Goal: Check status: Check status

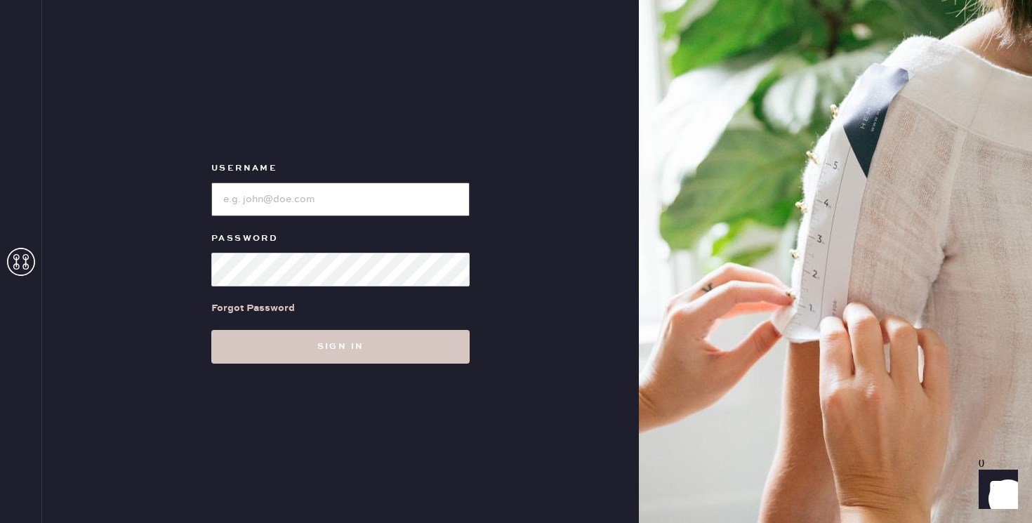
type input "reformationpaloalto"
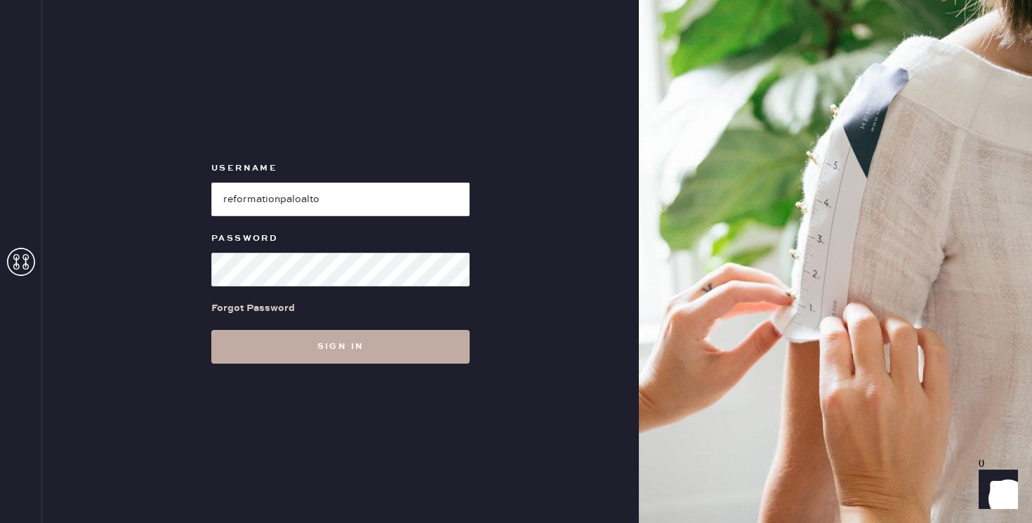
click at [231, 352] on button "Sign in" at bounding box center [340, 347] width 258 height 34
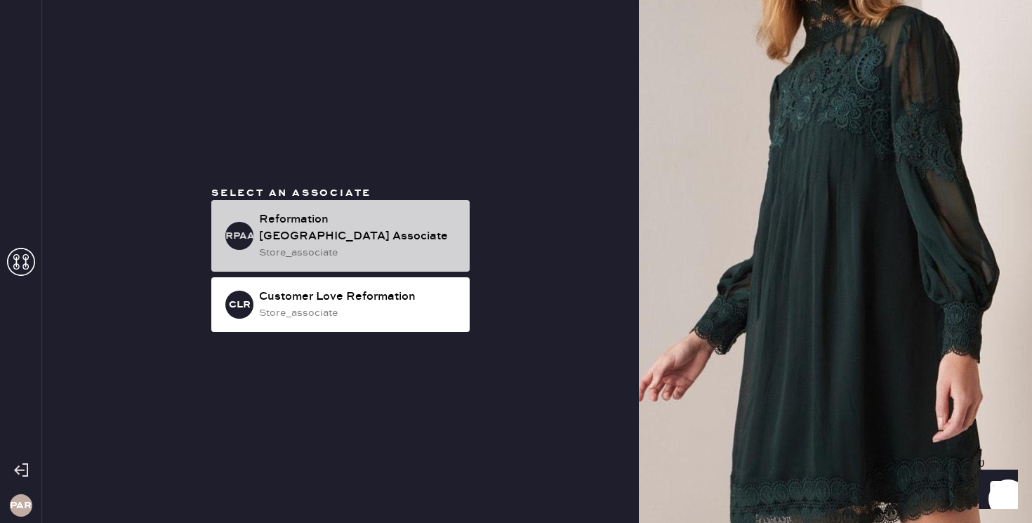
click at [288, 222] on div "Reformation [GEOGRAPHIC_DATA] Associate" at bounding box center [358, 228] width 199 height 34
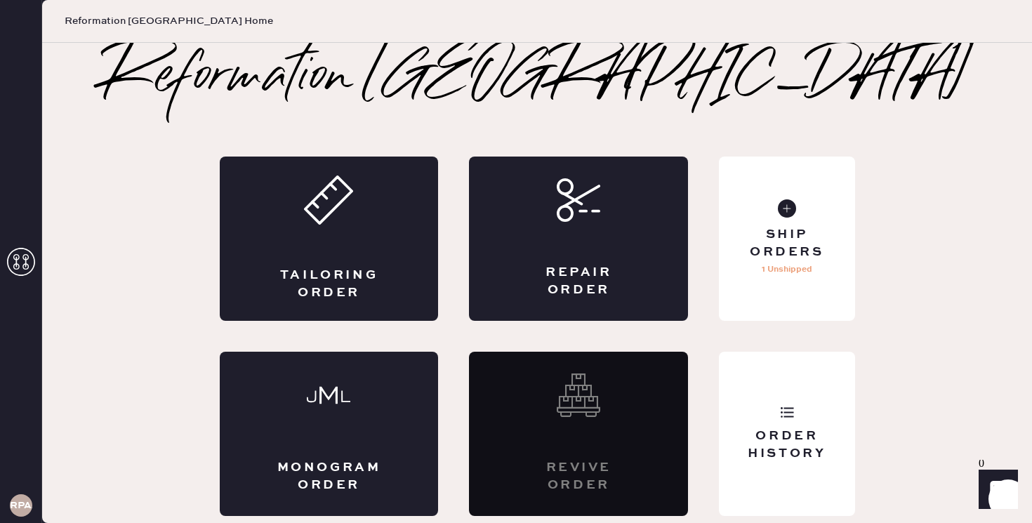
click at [19, 270] on icon at bounding box center [21, 262] width 28 height 28
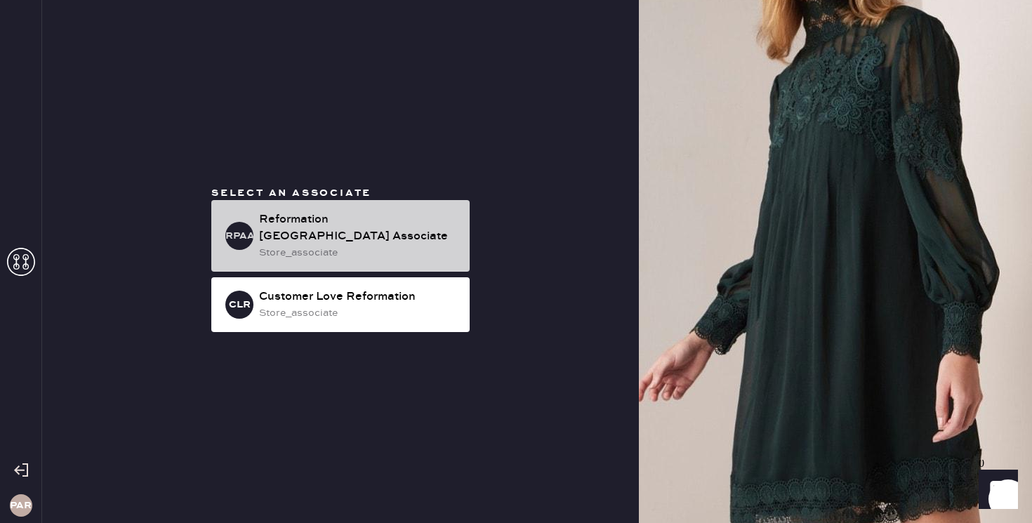
click at [342, 225] on div "Reformation [GEOGRAPHIC_DATA] Associate" at bounding box center [358, 228] width 199 height 34
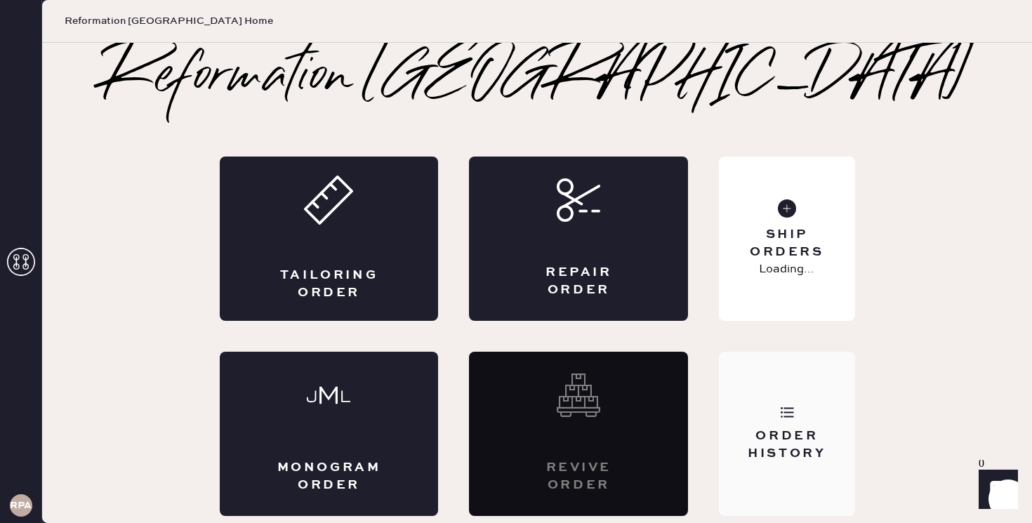
click at [787, 427] on div "Order History" at bounding box center [786, 434] width 135 height 164
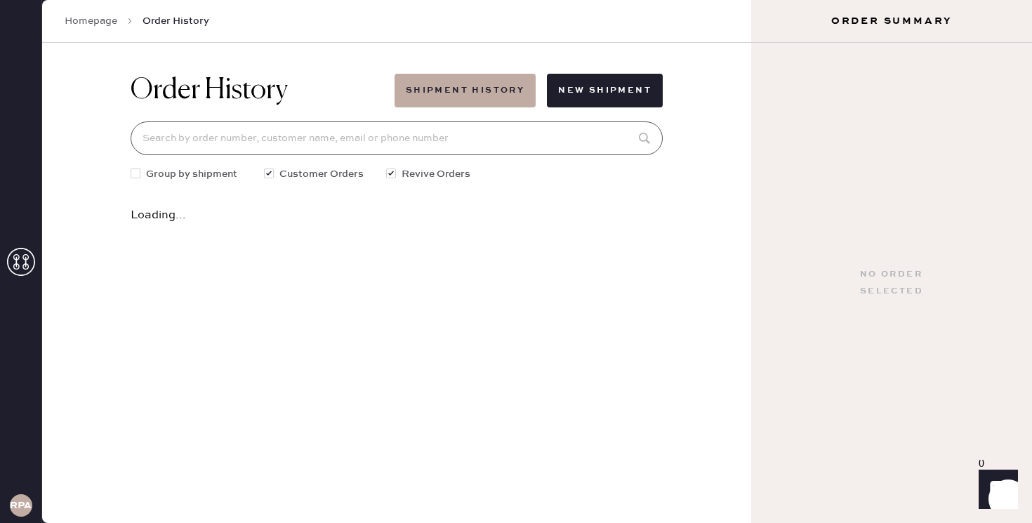
click at [512, 139] on input at bounding box center [397, 138] width 532 height 34
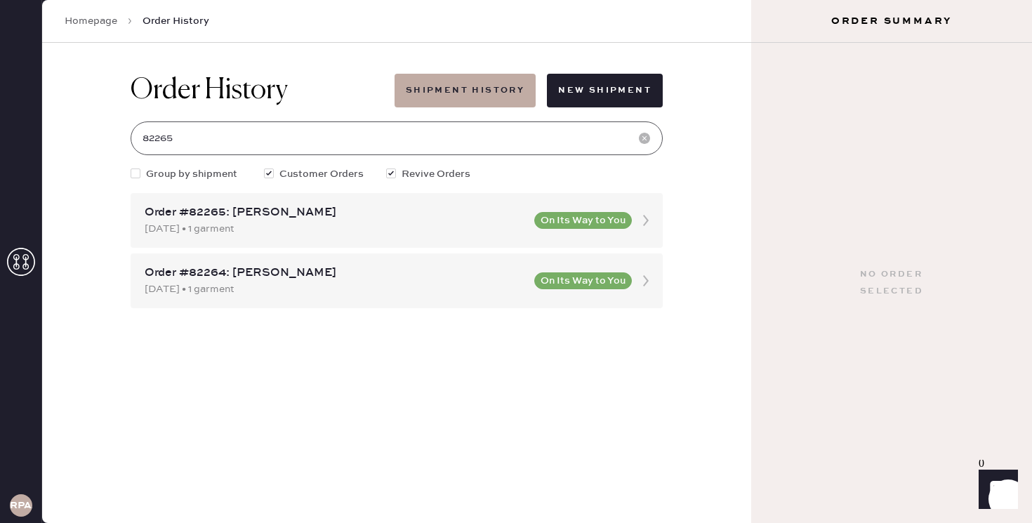
type input "82265"
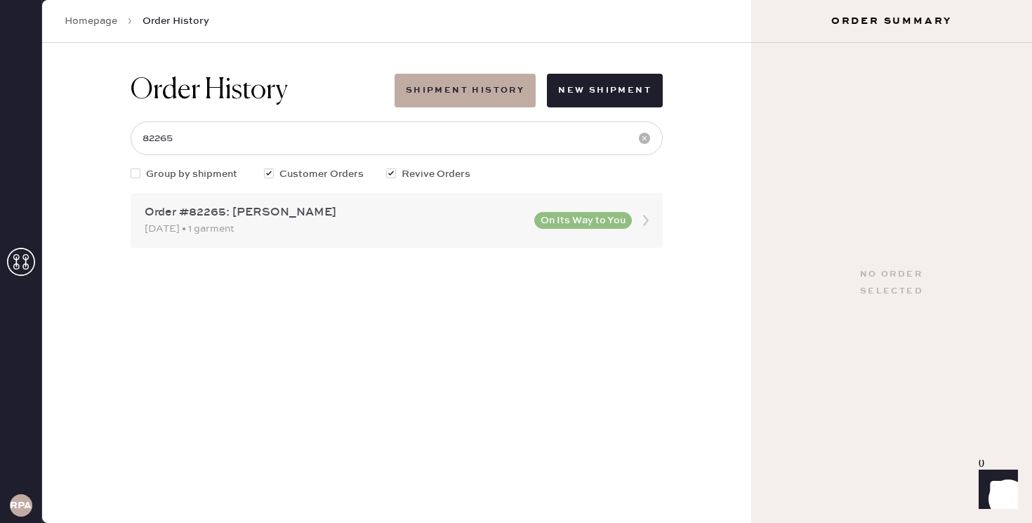
click at [222, 225] on div "[DATE] • 1 garment" at bounding box center [335, 228] width 381 height 15
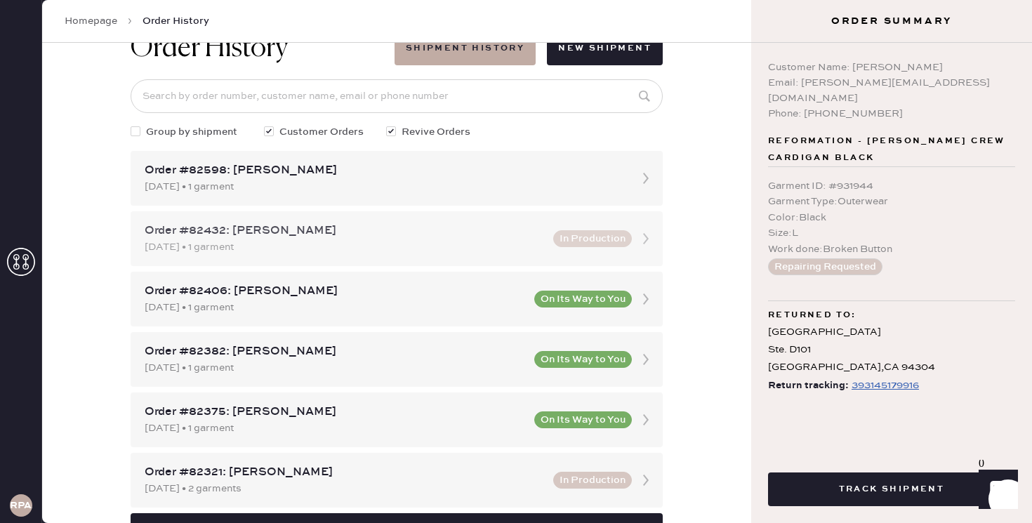
scroll to position [46, 0]
